Goal: Transaction & Acquisition: Purchase product/service

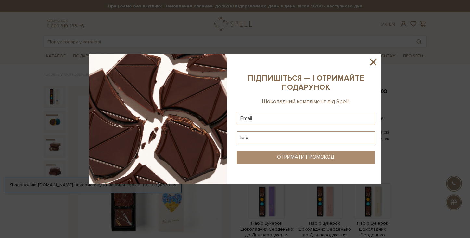
click at [373, 63] on icon at bounding box center [373, 62] width 6 height 6
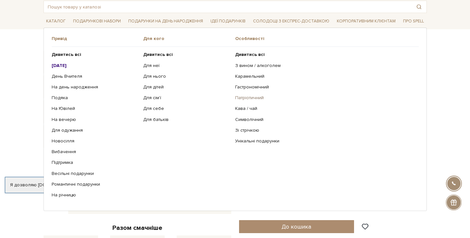
click at [242, 98] on link "Патріотичний" at bounding box center [324, 98] width 178 height 6
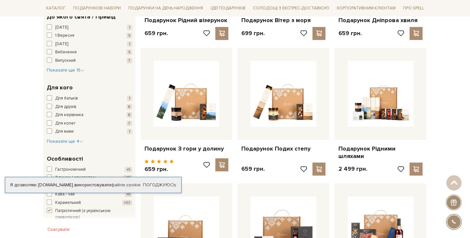
scroll to position [205, 0]
click at [166, 183] on link "Погоджуюсь" at bounding box center [159, 185] width 33 height 6
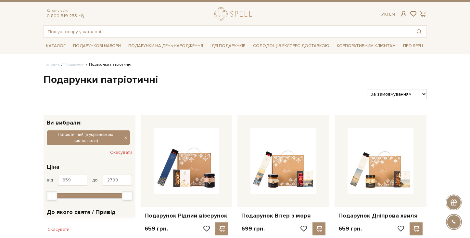
scroll to position [74, 0]
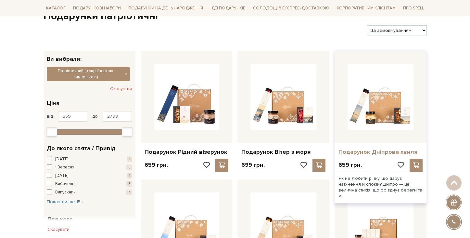
click at [376, 154] on link "Подарунок Дніпрова хвиля" at bounding box center [380, 151] width 84 height 7
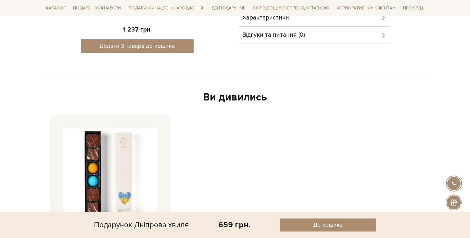
scroll to position [437, 0]
